Goal: Task Accomplishment & Management: Manage account settings

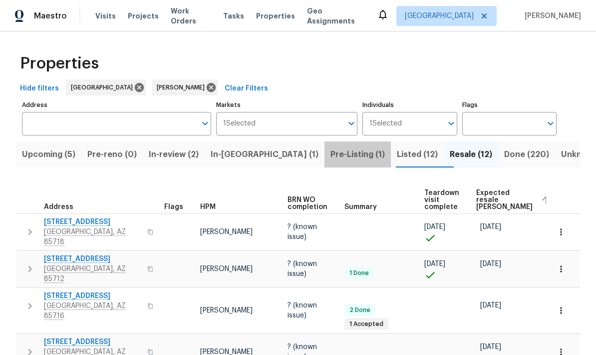
click at [331, 155] on span "Pre-Listing (1)" at bounding box center [358, 154] width 54 height 14
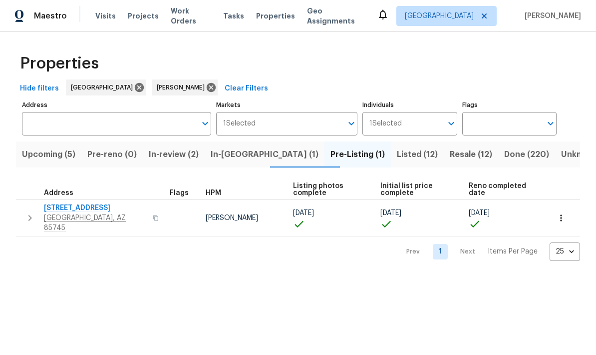
click at [562, 207] on button "button" at bounding box center [561, 218] width 22 height 22
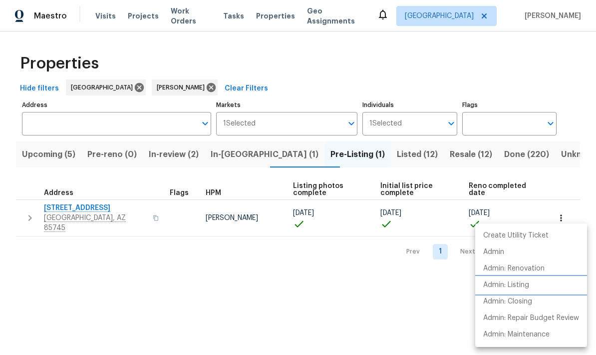
click at [525, 280] on p "Admin: Listing" at bounding box center [506, 285] width 46 height 10
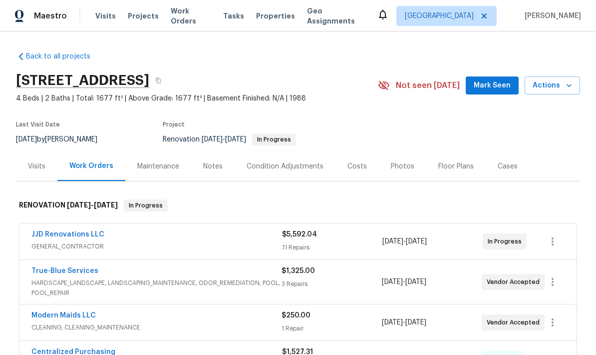
scroll to position [40, 0]
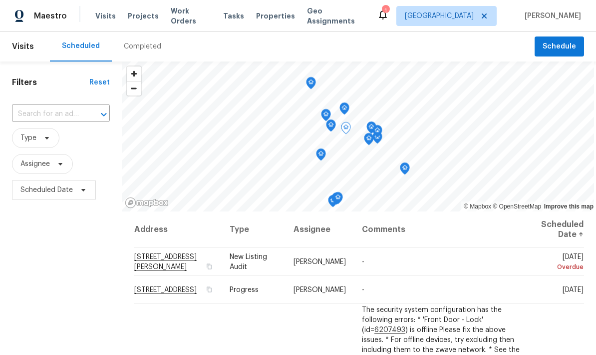
scroll to position [953, 0]
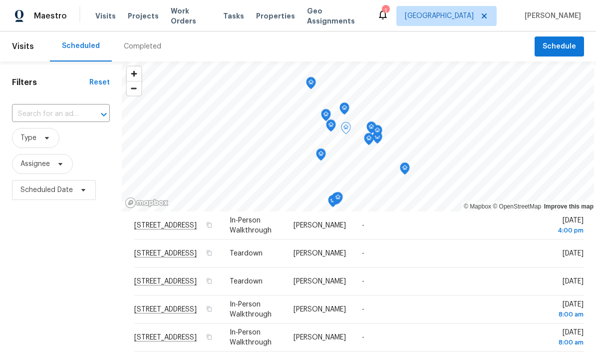
click at [184, 257] on span "[STREET_ADDRESS]" at bounding box center [165, 253] width 62 height 7
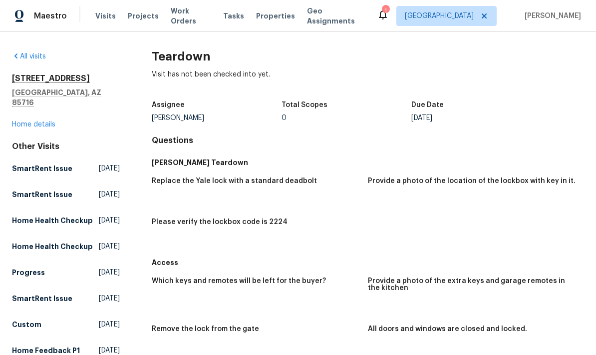
click at [45, 121] on link "Home details" at bounding box center [33, 124] width 43 height 7
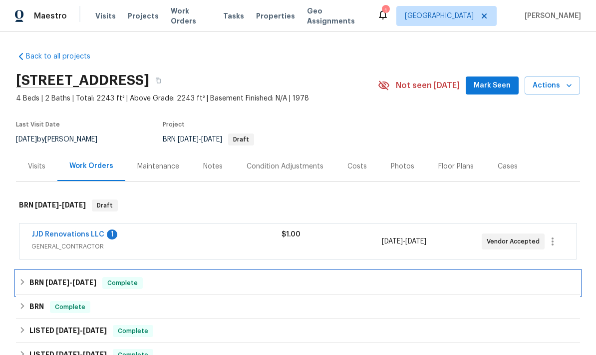
click at [26, 280] on icon at bounding box center [22, 281] width 7 height 7
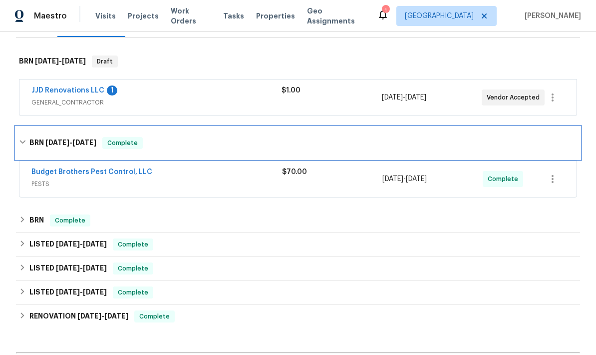
scroll to position [144, 0]
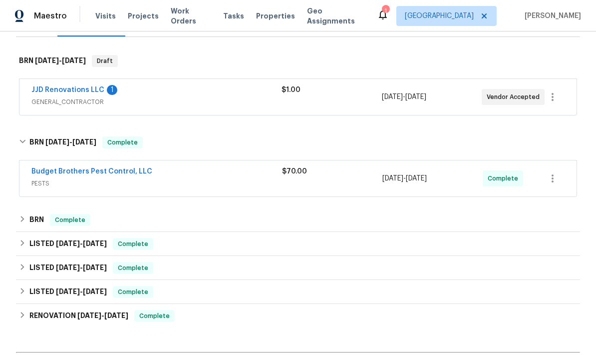
click at [133, 173] on link "Budget Brothers Pest Control, LLC" at bounding box center [91, 171] width 121 height 7
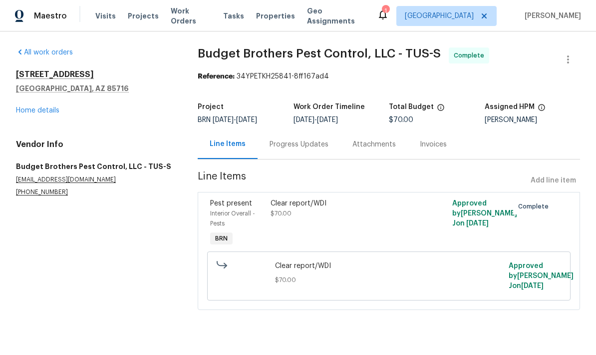
click at [42, 113] on link "Home details" at bounding box center [37, 110] width 43 height 7
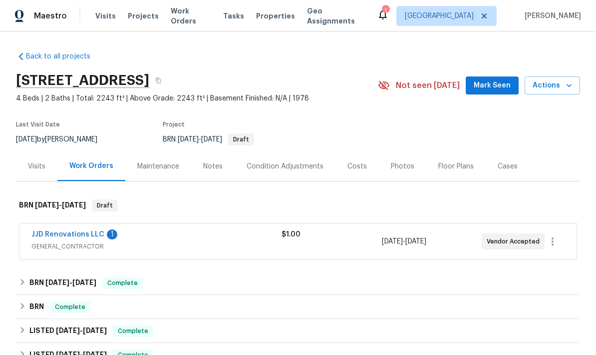
click at [309, 237] on div "$1.00" at bounding box center [332, 234] width 100 height 10
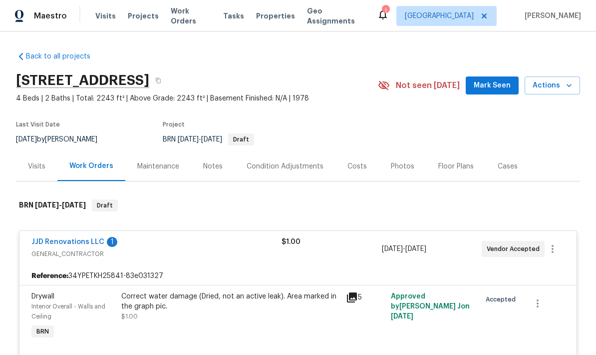
click at [80, 243] on link "JJD Renovations LLC" at bounding box center [67, 241] width 73 height 7
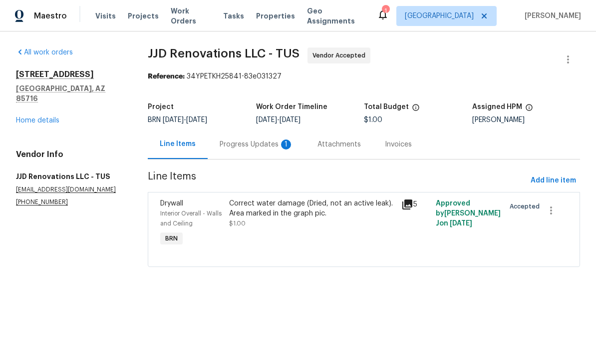
click at [410, 206] on icon at bounding box center [407, 204] width 10 height 10
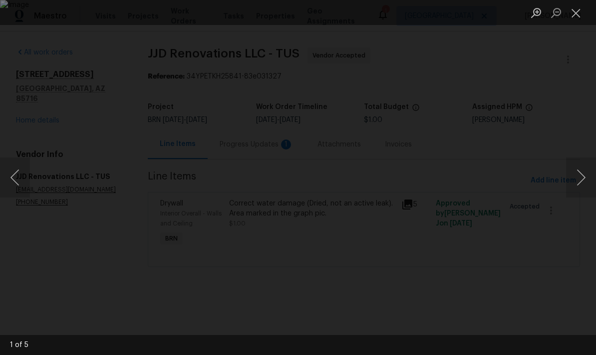
click at [575, 177] on button "Next image" at bounding box center [581, 177] width 30 height 40
click at [579, 182] on button "Next image" at bounding box center [581, 177] width 30 height 40
click at [579, 176] on button "Next image" at bounding box center [581, 177] width 30 height 40
click at [578, 179] on button "Next image" at bounding box center [581, 177] width 30 height 40
click at [578, 177] on button "Next image" at bounding box center [581, 177] width 30 height 40
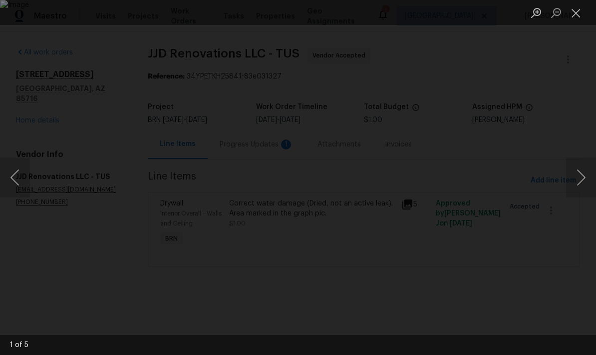
click at [576, 14] on button "Close lightbox" at bounding box center [576, 12] width 20 height 17
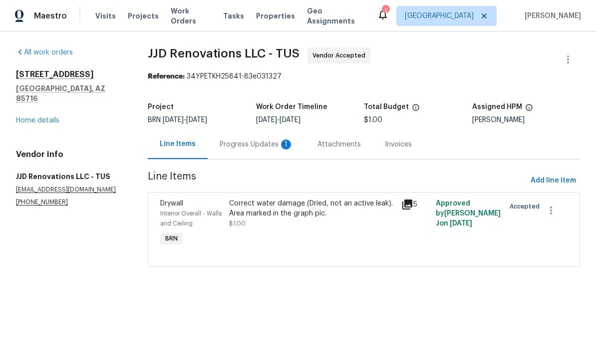
click at [255, 145] on div "Progress Updates 1" at bounding box center [257, 144] width 74 height 10
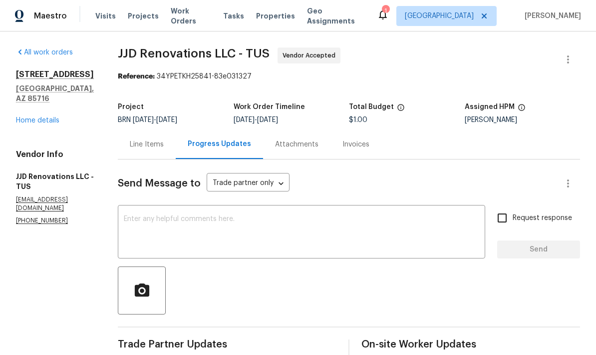
click at [48, 117] on link "Home details" at bounding box center [37, 120] width 43 height 7
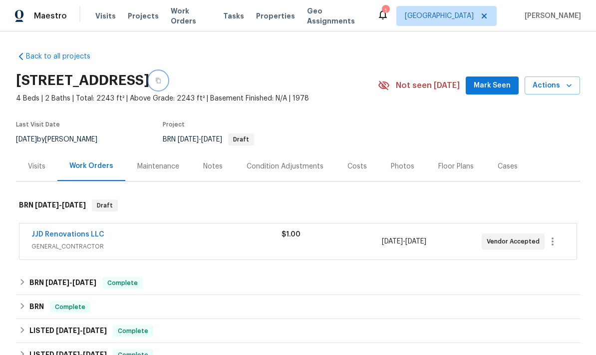
click at [167, 83] on button "button" at bounding box center [158, 80] width 18 height 18
click at [161, 78] on icon "button" at bounding box center [158, 80] width 6 height 6
click at [217, 168] on div "Notes" at bounding box center [212, 166] width 19 height 10
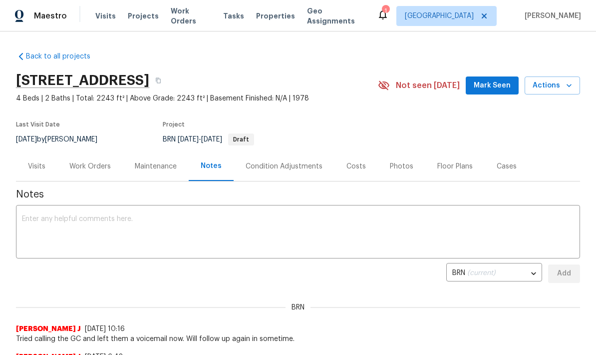
click at [129, 229] on textarea at bounding box center [298, 232] width 552 height 35
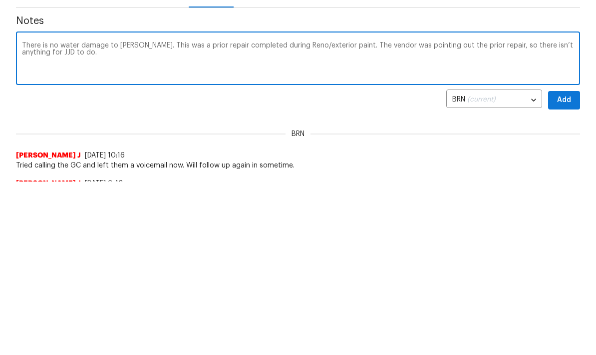
type textarea "There is no water damage to [PERSON_NAME]. This was a prior repair completed du…"
click at [565, 267] on span "Add" at bounding box center [564, 273] width 16 height 12
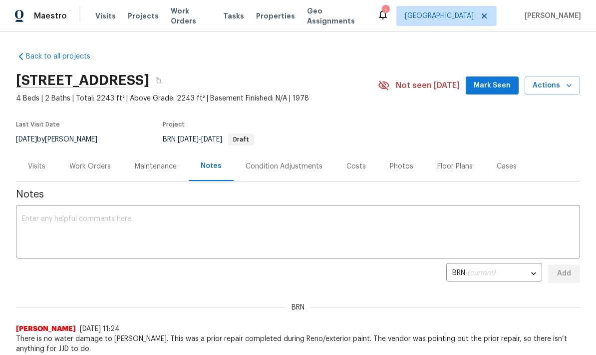
click at [97, 169] on div "Work Orders" at bounding box center [89, 166] width 41 height 10
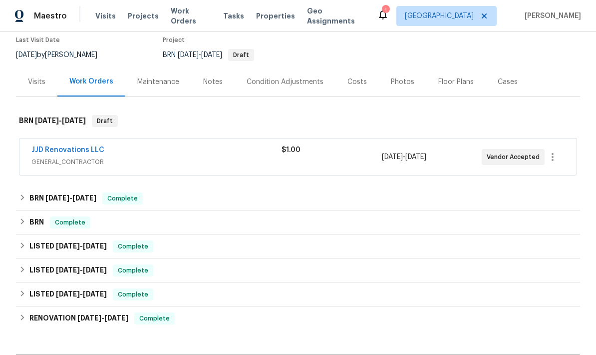
scroll to position [86, 0]
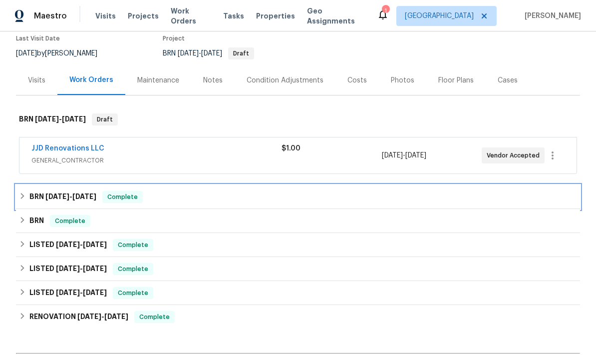
click at [22, 200] on div "BRN [DATE] - [DATE] Complete" at bounding box center [298, 197] width 558 height 12
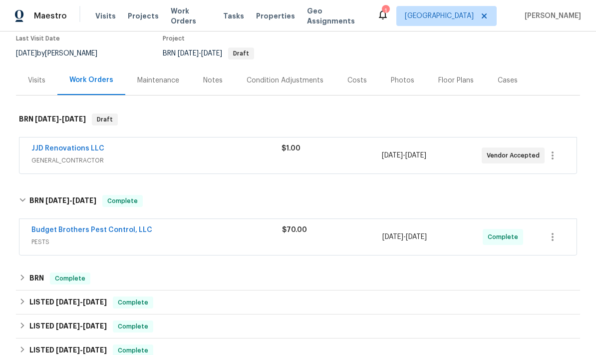
click at [271, 232] on div "Budget Brothers Pest Control, LLC" at bounding box center [156, 231] width 251 height 12
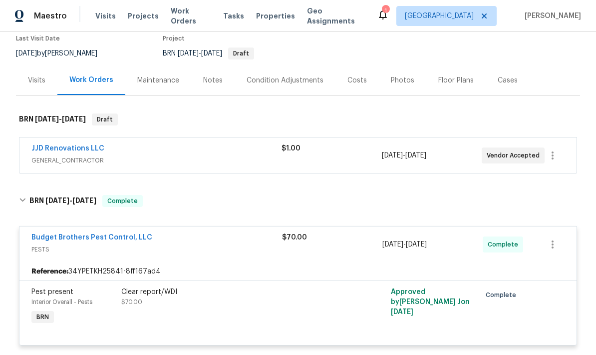
click at [117, 240] on link "Budget Brothers Pest Control, LLC" at bounding box center [91, 237] width 121 height 7
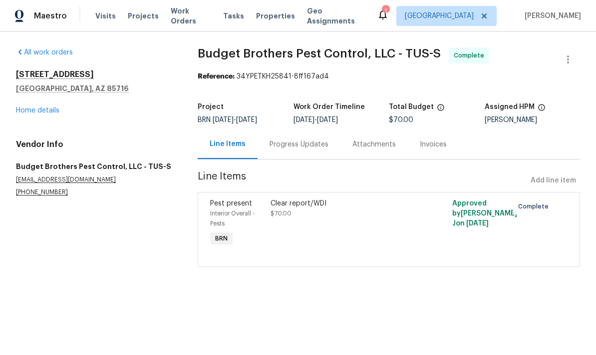
click at [46, 122] on div "All work orders [STREET_ADDRESS] Home details Vendor Info Budget Brothers Pest …" at bounding box center [95, 121] width 158 height 149
click at [47, 109] on link "Home details" at bounding box center [37, 110] width 43 height 7
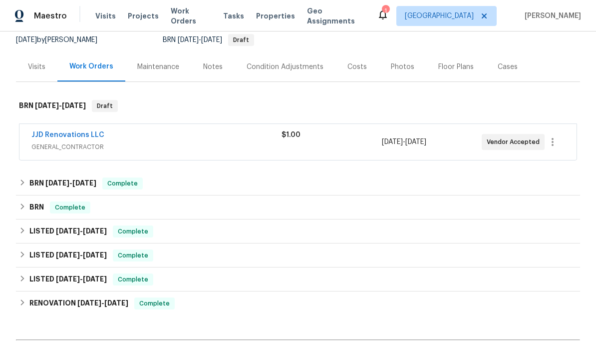
scroll to position [101, 0]
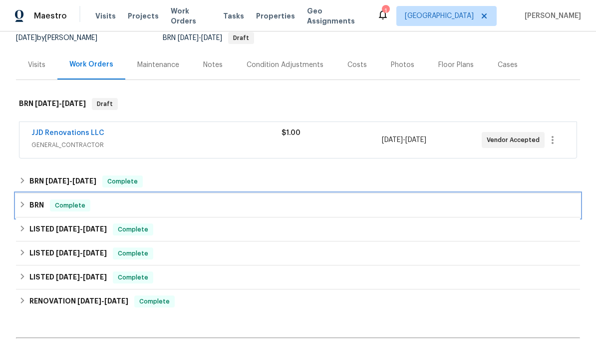
click at [27, 209] on div "BRN Complete" at bounding box center [298, 205] width 558 height 12
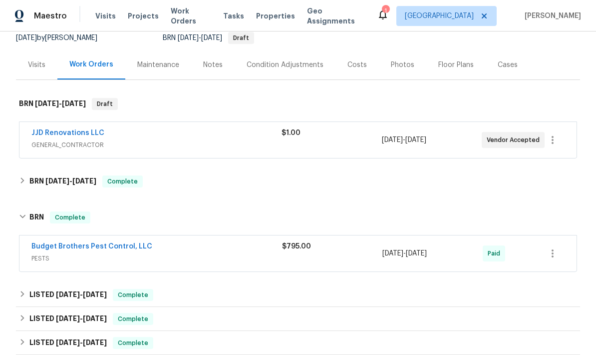
click at [59, 255] on span "PESTS" at bounding box center [156, 258] width 251 height 10
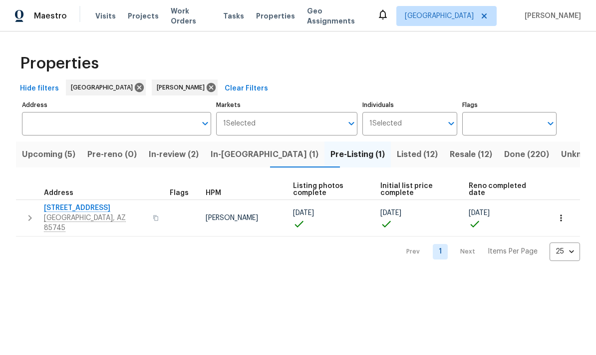
click at [4, 79] on div "Properties Hide filters Tucson John Perkins Clear Filters Address Address Marke…" at bounding box center [298, 153] width 596 height 245
click at [11, 60] on div "Properties Hide filters Tucson John Perkins Clear Filters Address Address Marke…" at bounding box center [298, 153] width 596 height 245
click at [21, 68] on span "Properties" at bounding box center [59, 63] width 79 height 10
click at [20, 66] on span "Properties" at bounding box center [59, 63] width 79 height 10
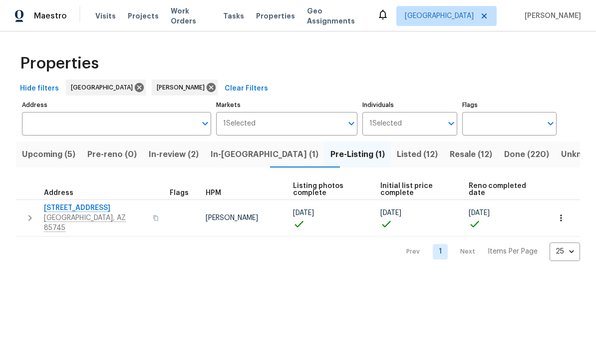
click at [59, 153] on span "Upcoming (5)" at bounding box center [48, 154] width 53 height 14
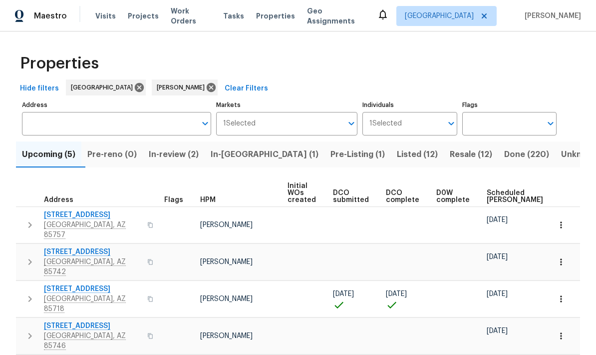
click at [559, 294] on icon "button" at bounding box center [561, 299] width 10 height 10
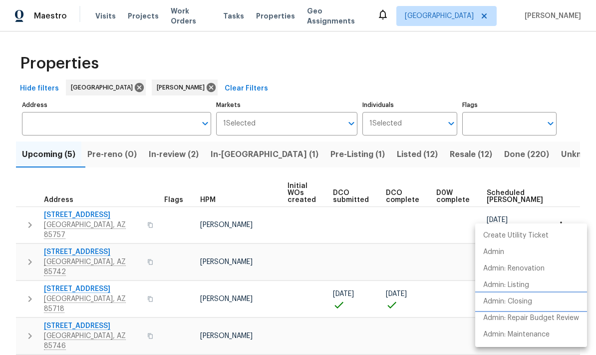
click at [527, 298] on p "Admin: Closing" at bounding box center [507, 301] width 49 height 10
